Goal: Transaction & Acquisition: Book appointment/travel/reservation

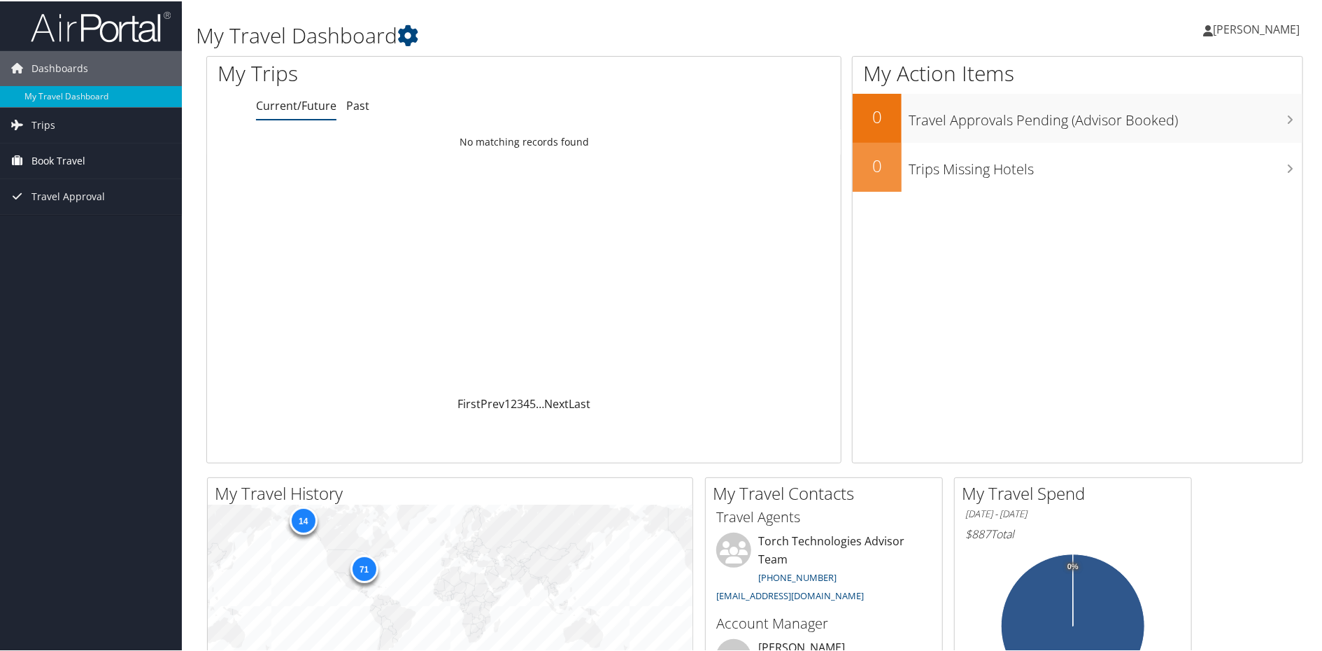
click at [60, 157] on span "Book Travel" at bounding box center [58, 159] width 54 height 35
click at [71, 225] on link "Book/Manage Online Trips" at bounding box center [91, 229] width 182 height 21
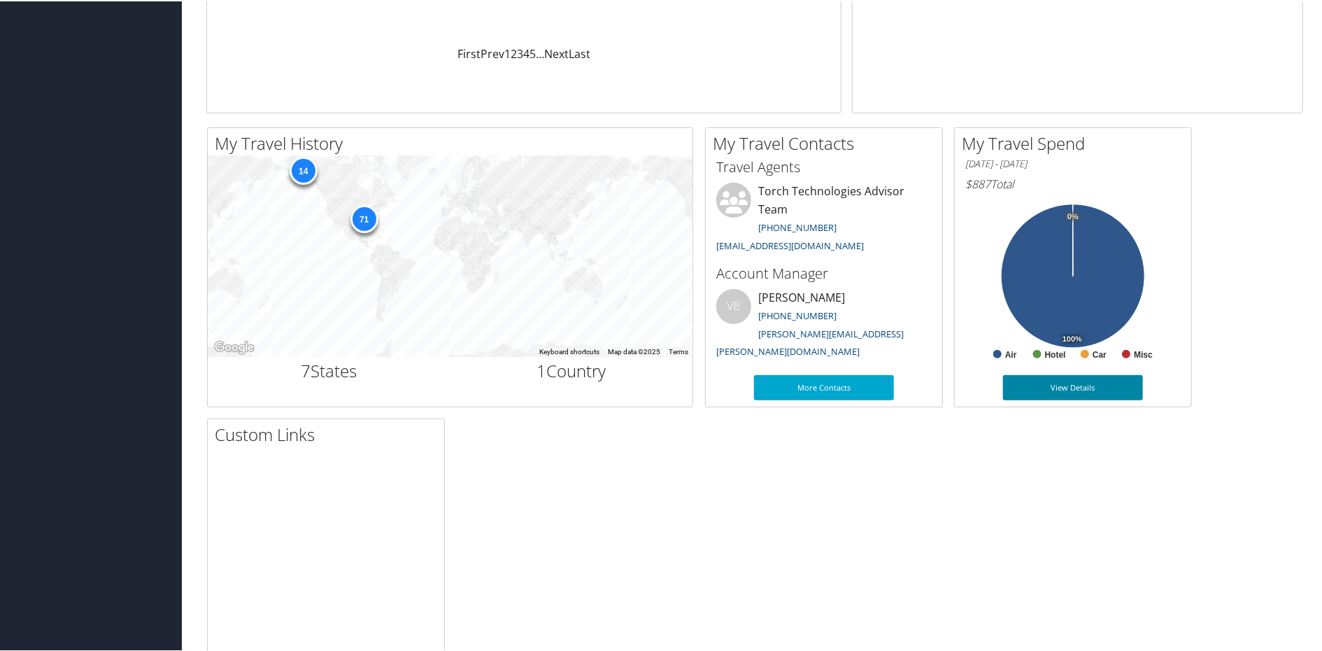
click at [1093, 384] on link "View Details" at bounding box center [1073, 386] width 140 height 25
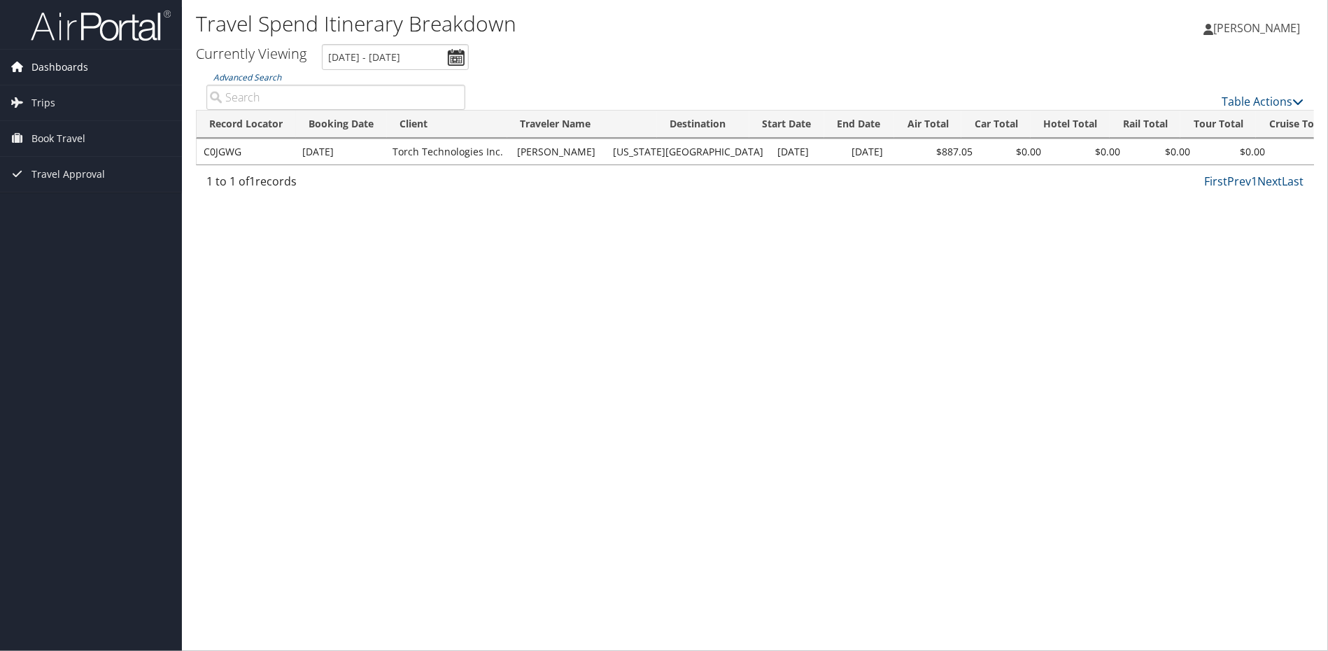
click at [54, 65] on span "Dashboards" at bounding box center [59, 67] width 57 height 35
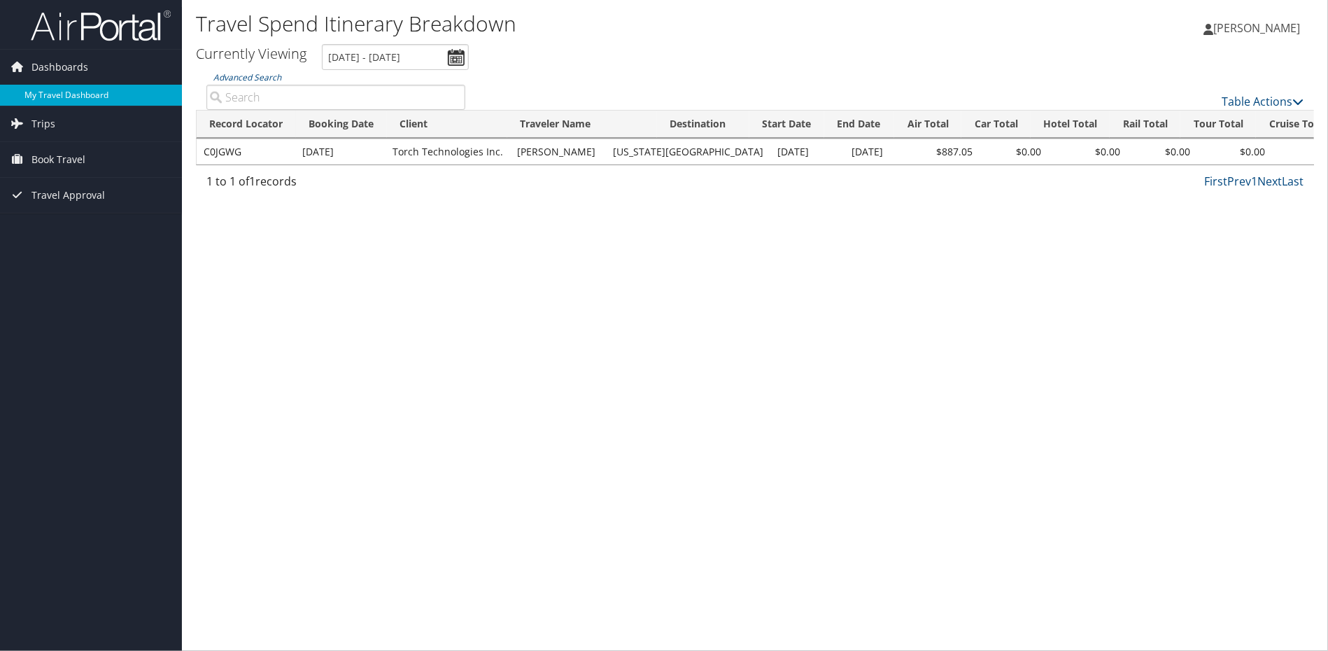
click at [70, 93] on link "My Travel Dashboard" at bounding box center [91, 95] width 182 height 21
